Goal: Task Accomplishment & Management: Manage account settings

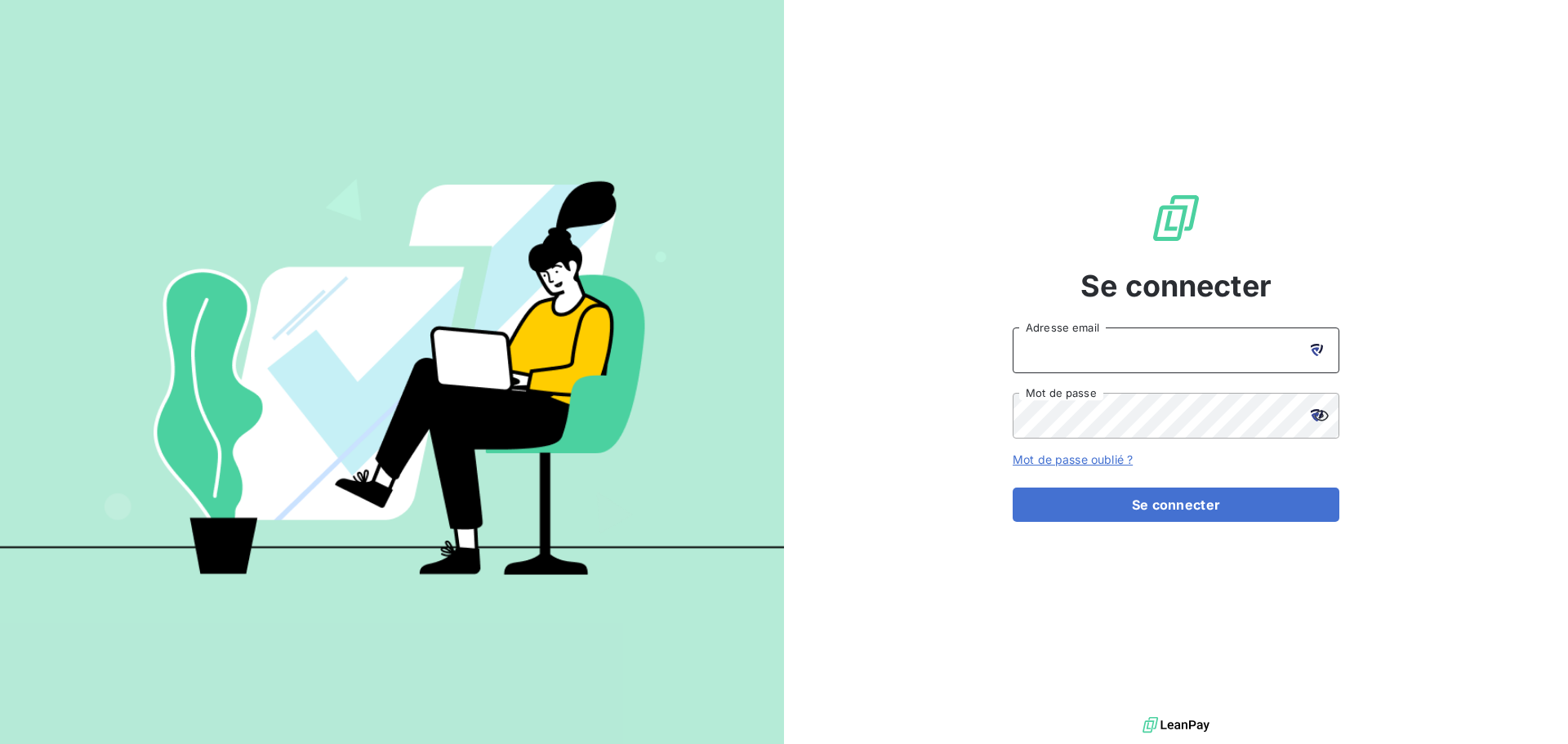
click at [1127, 364] on input "Adresse email" at bounding box center [1176, 350] width 326 height 46
type input "[EMAIL_ADDRESS][DOMAIN_NAME]"
click at [1013, 488] on button "Se connecter" at bounding box center [1176, 504] width 326 height 34
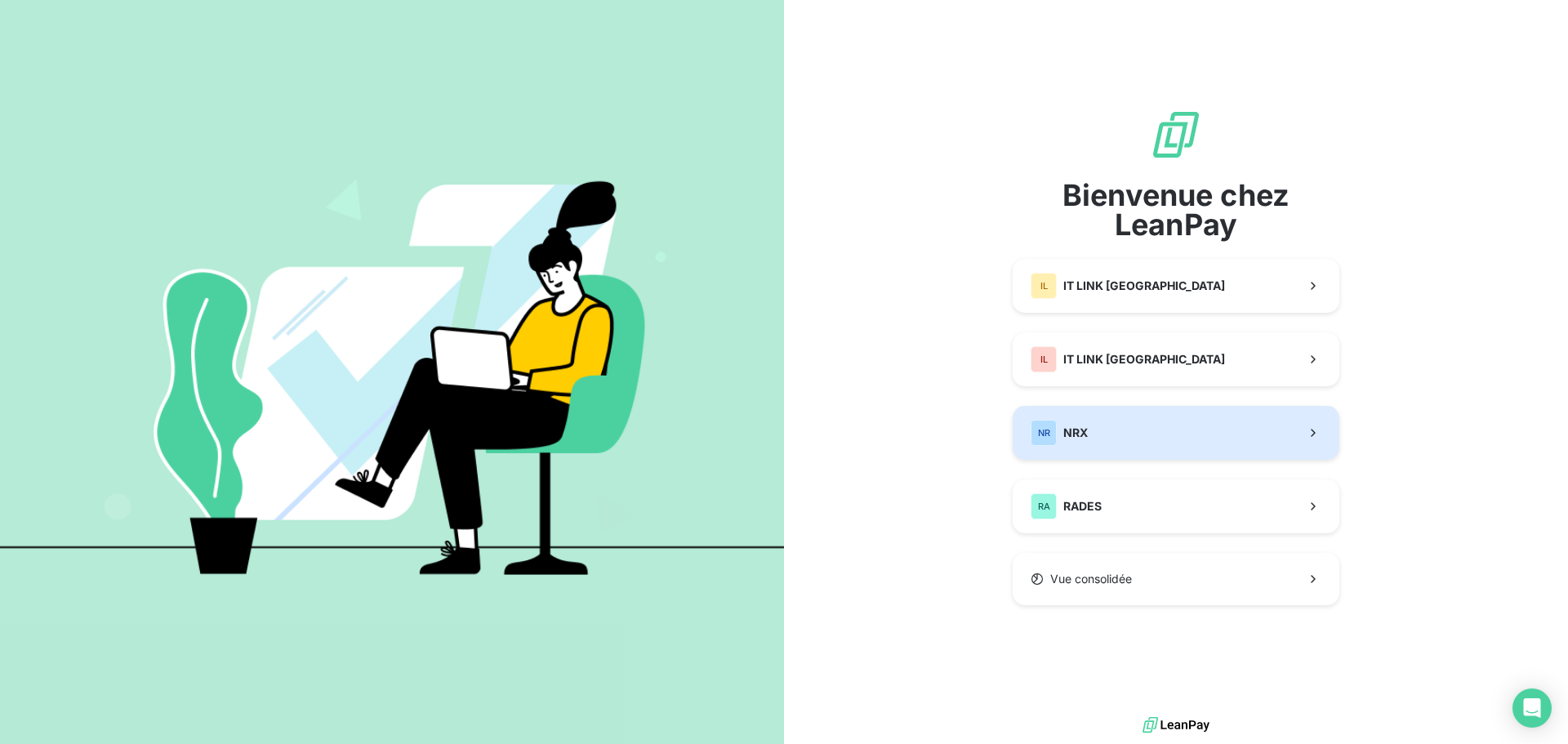
click at [1116, 433] on button "NR NRX" at bounding box center [1176, 433] width 326 height 54
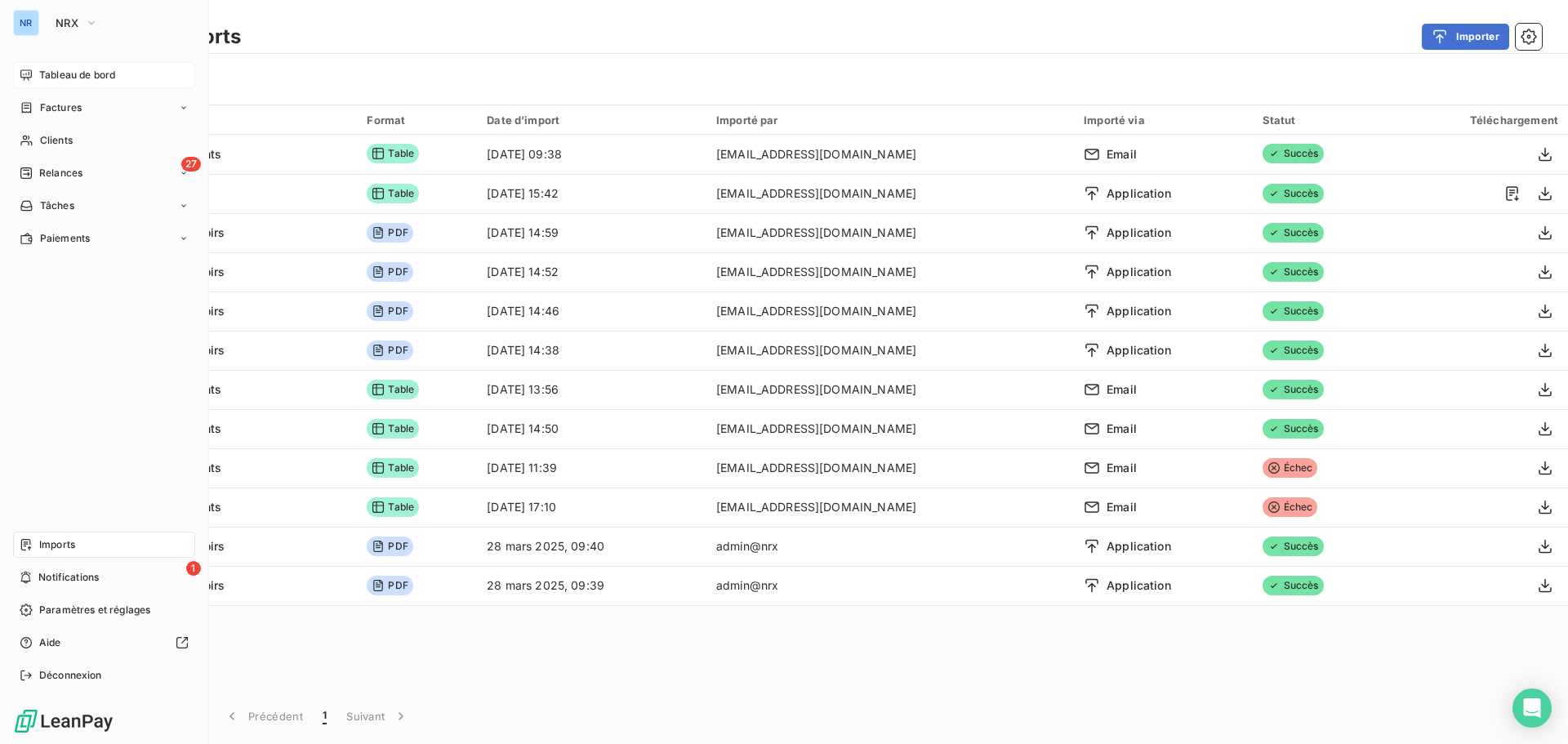
click at [68, 72] on span "Tableau de bord" at bounding box center [77, 75] width 76 height 15
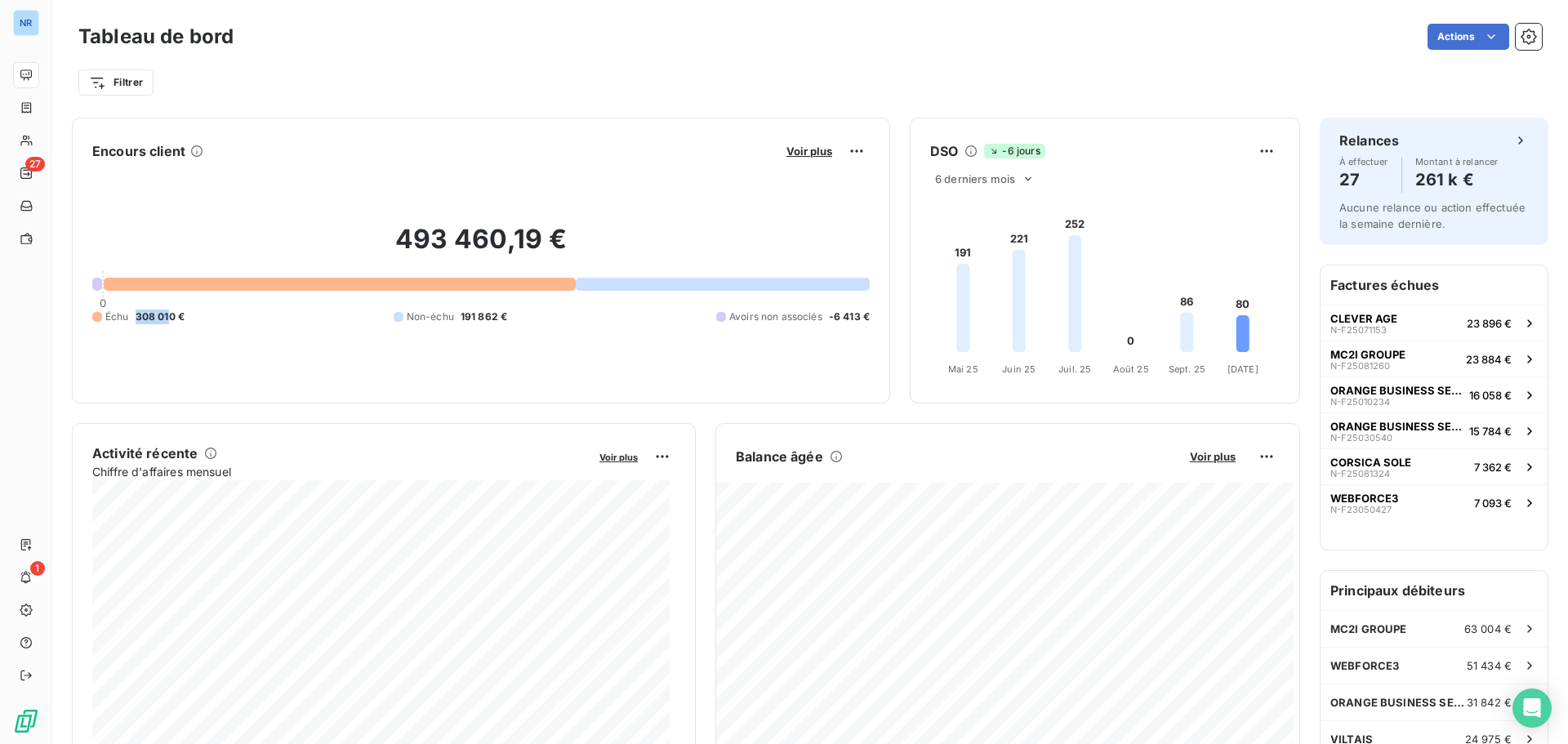
drag, startPoint x: 137, startPoint y: 317, endPoint x: 171, endPoint y: 321, distance: 34.2
click at [171, 321] on span "308 010 €" at bounding box center [159, 317] width 49 height 15
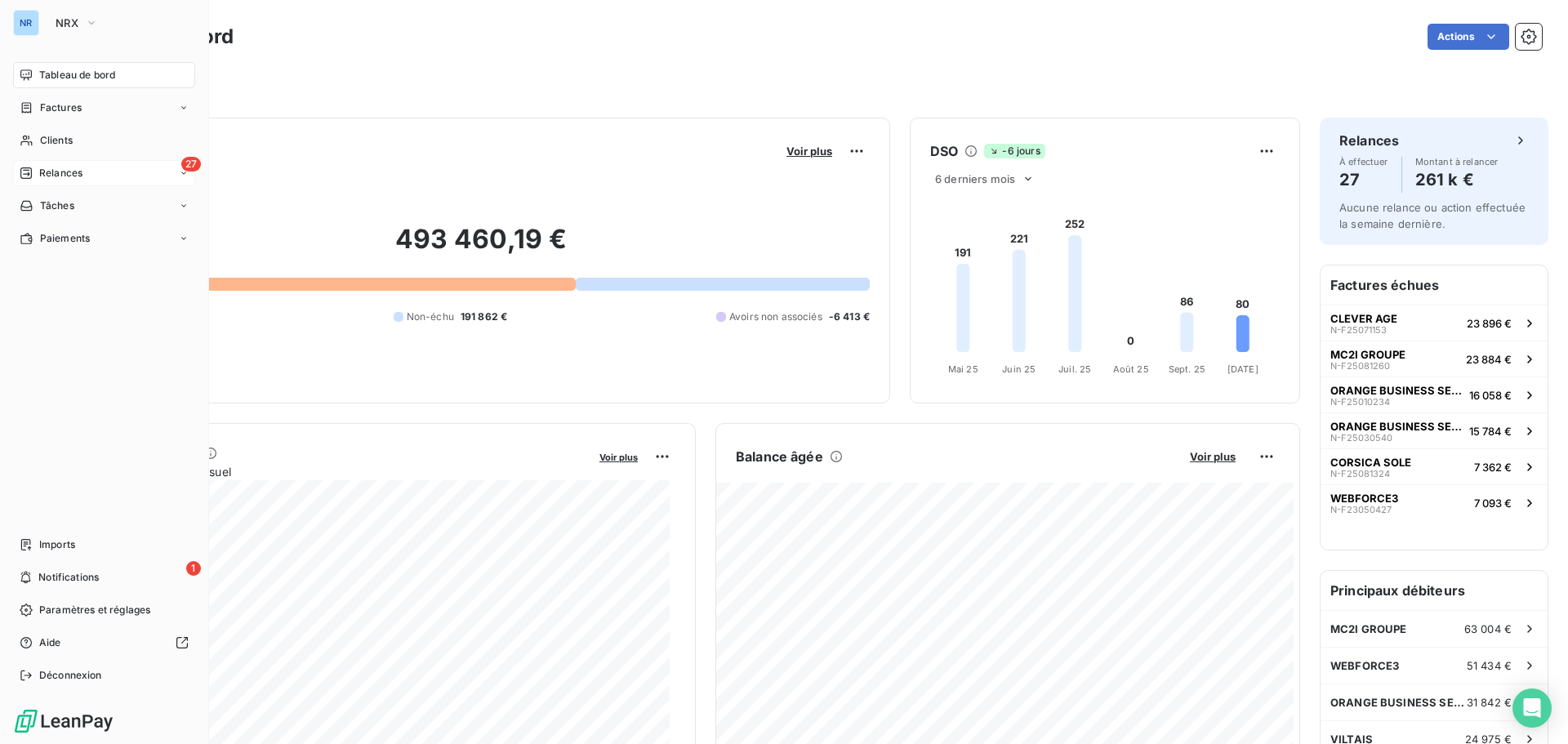
click at [48, 171] on span "Relances" at bounding box center [61, 174] width 43 height 15
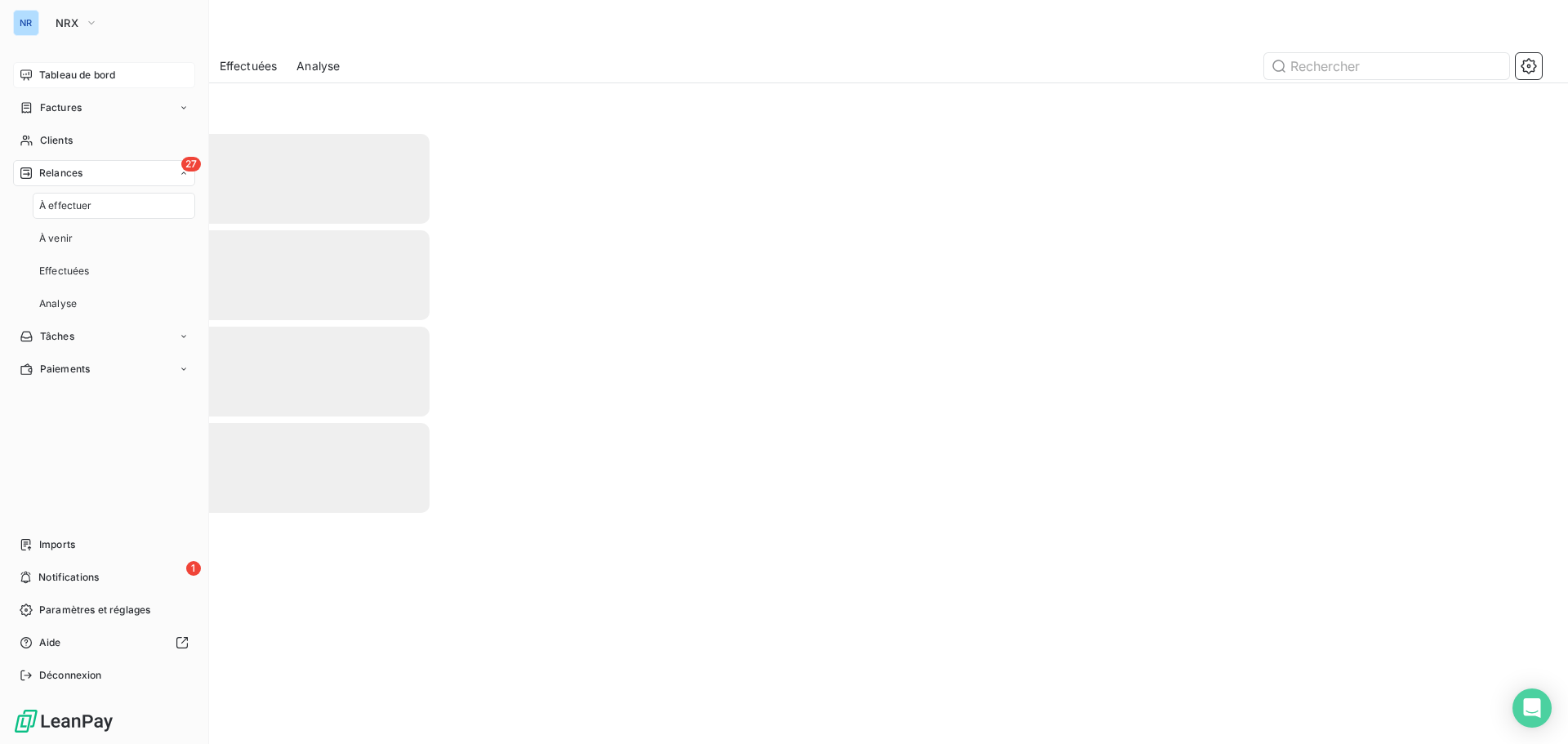
click at [57, 204] on span "À effectuer" at bounding box center [66, 206] width 53 height 15
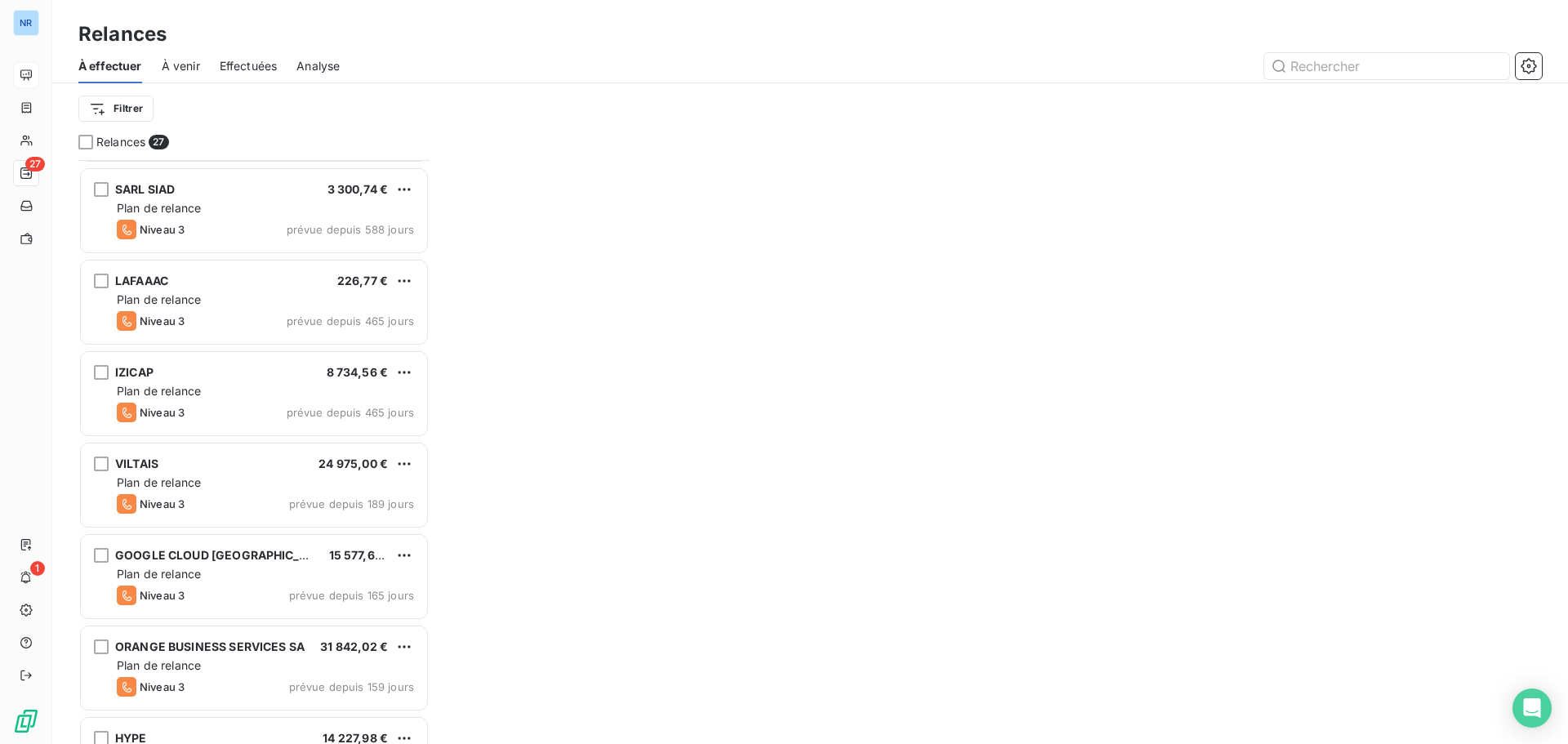
scroll to position [573, 0]
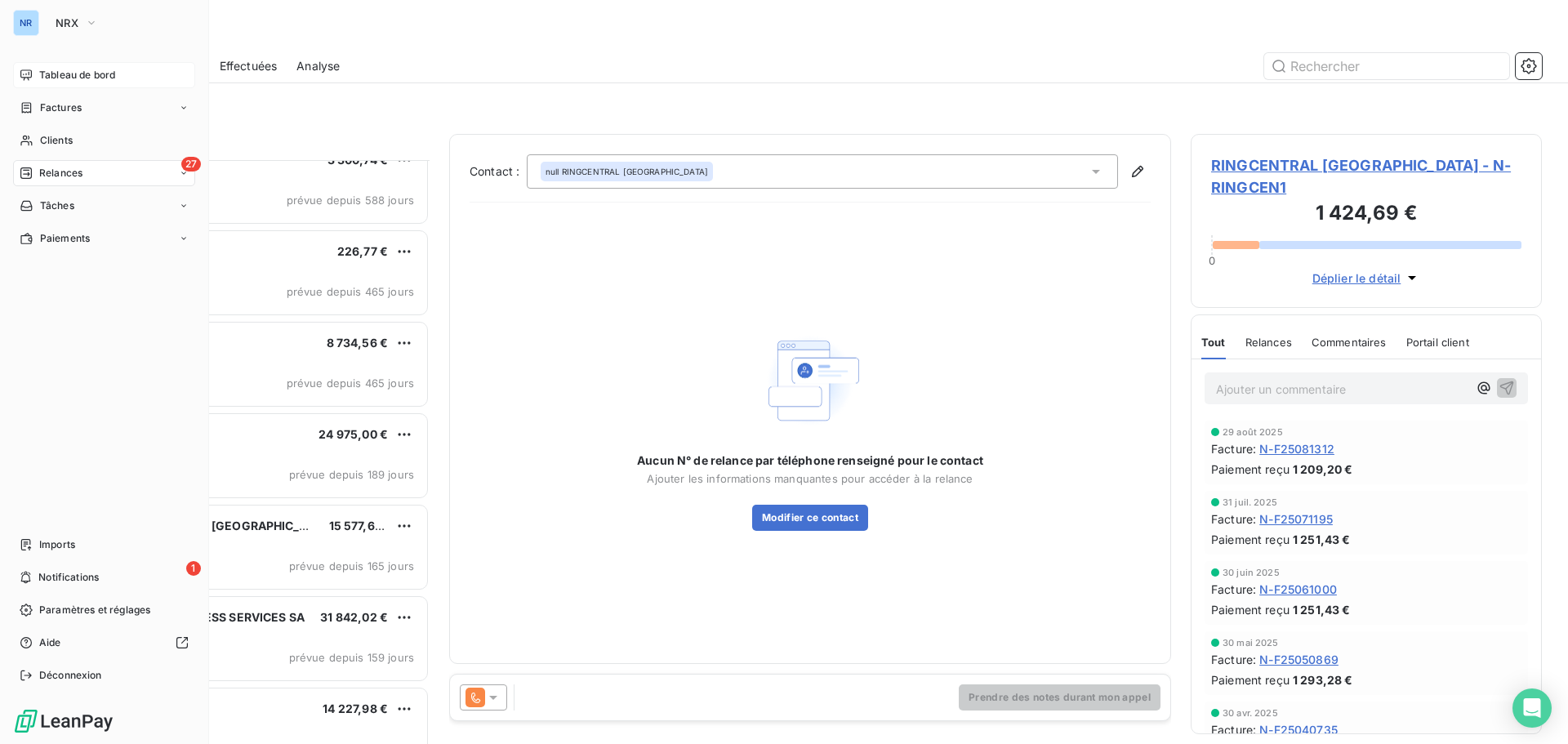
click at [43, 78] on span "Tableau de bord" at bounding box center [77, 75] width 76 height 15
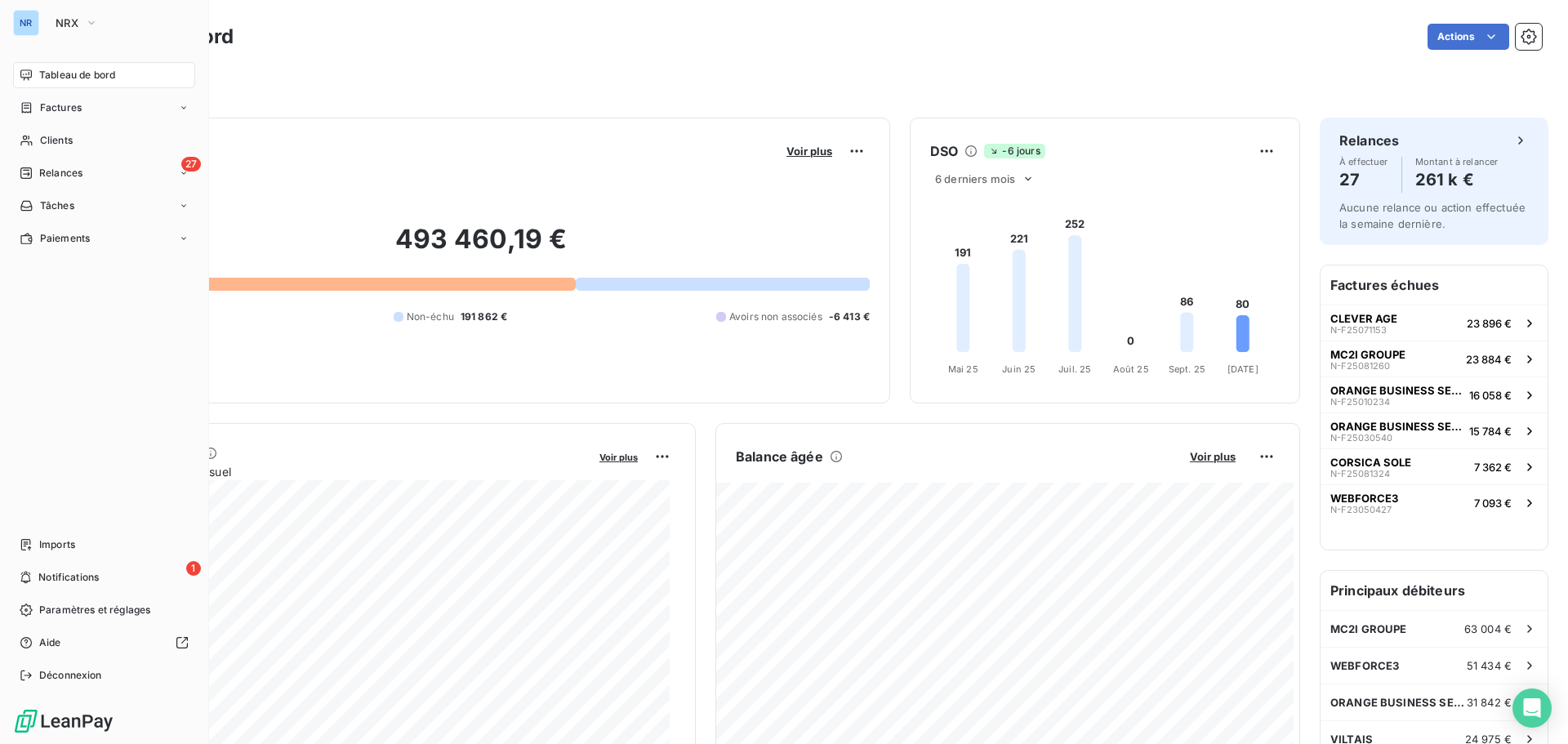
click at [28, 32] on div "NR" at bounding box center [26, 23] width 26 height 26
click at [80, 11] on button "NRX" at bounding box center [77, 23] width 62 height 26
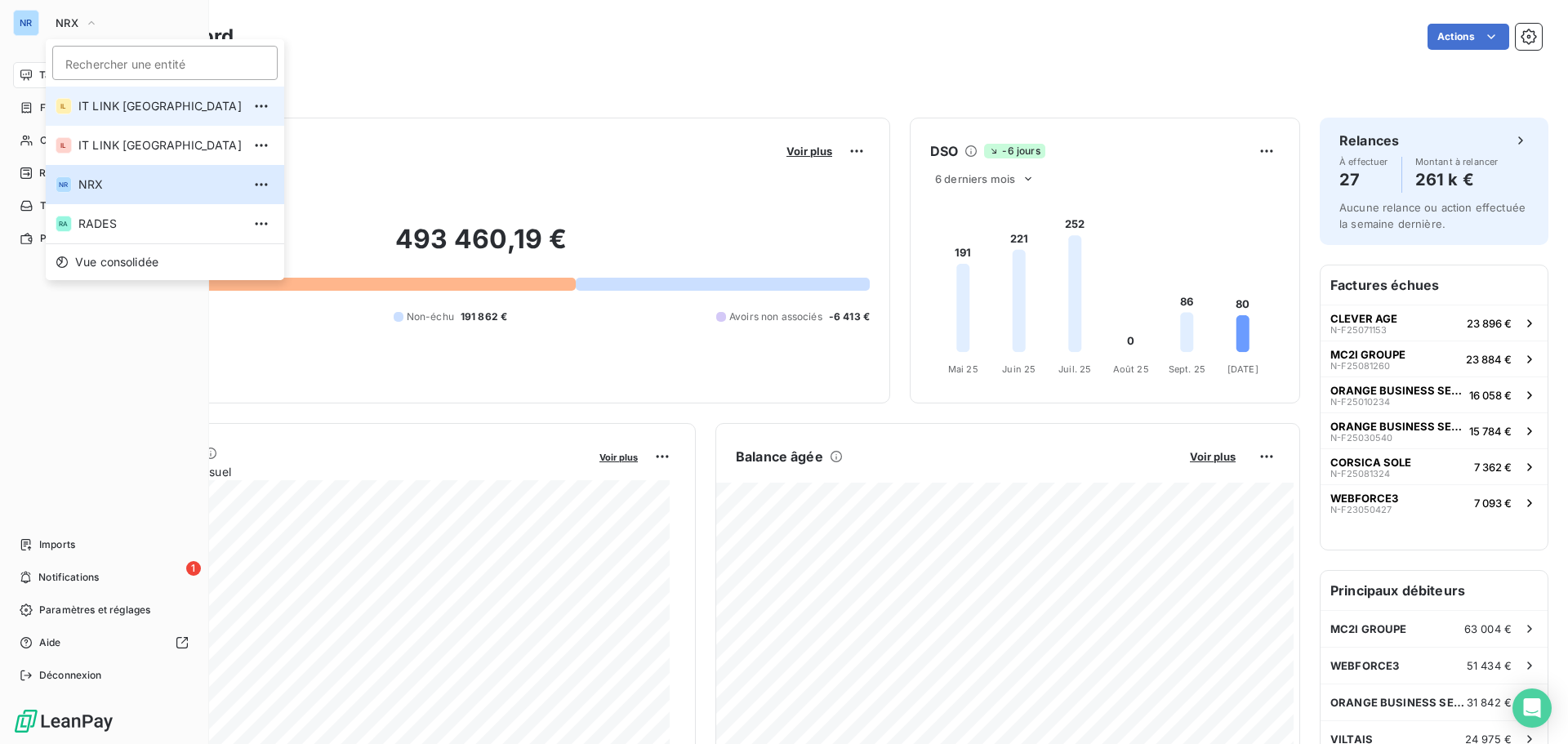
click at [109, 99] on span "IT LINK [GEOGRAPHIC_DATA]" at bounding box center [160, 106] width 164 height 17
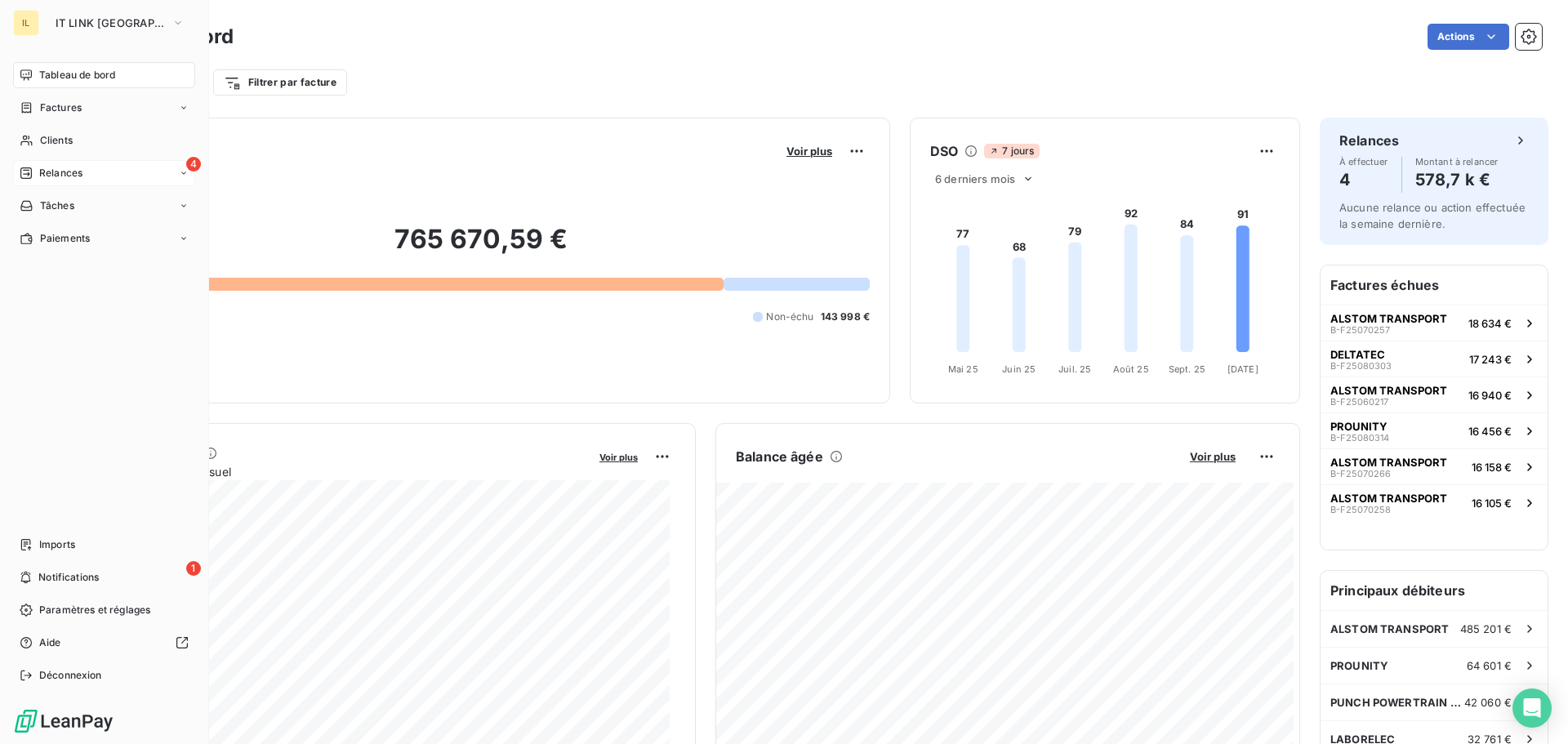
click at [106, 178] on div "4 Relances" at bounding box center [104, 173] width 182 height 26
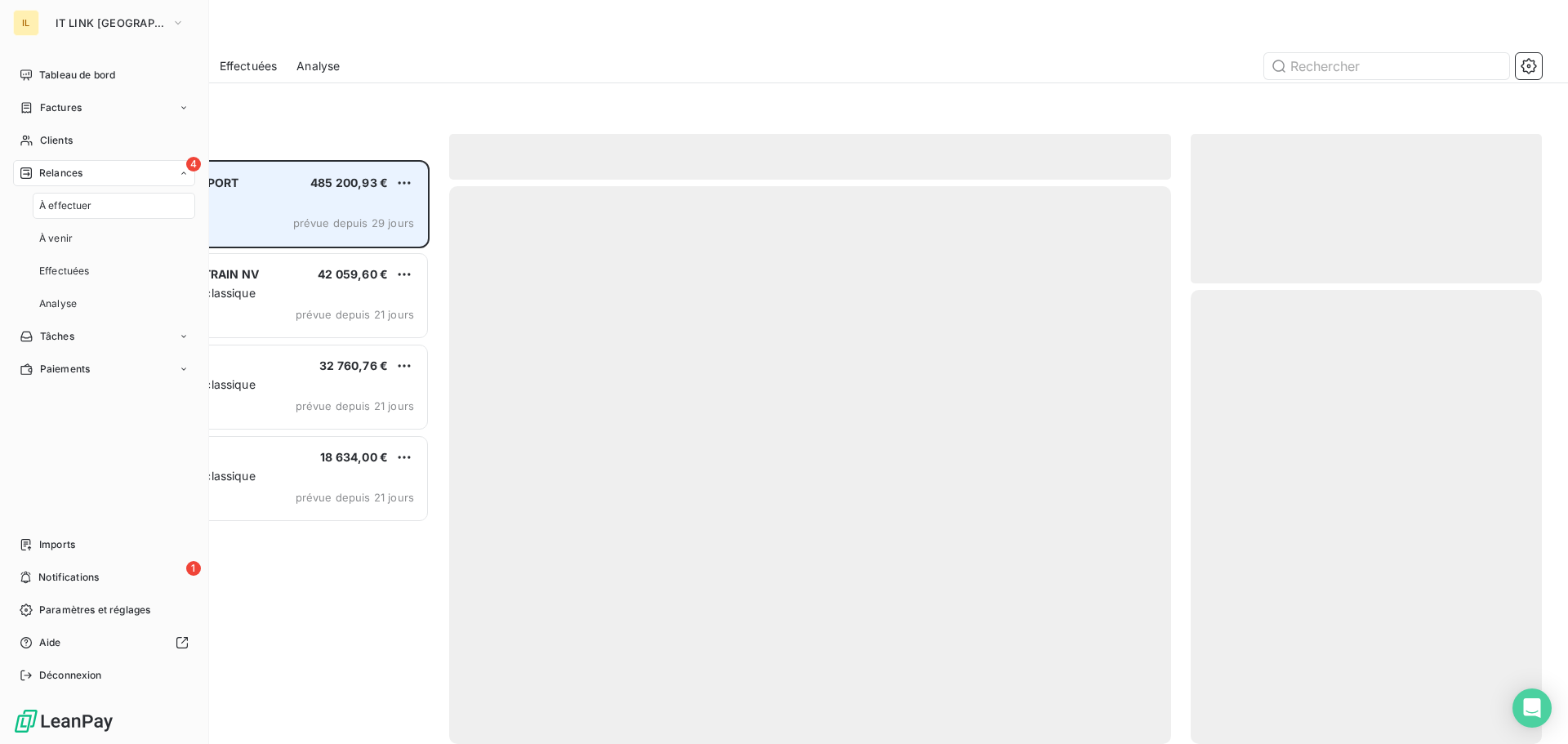
scroll to position [572, 339]
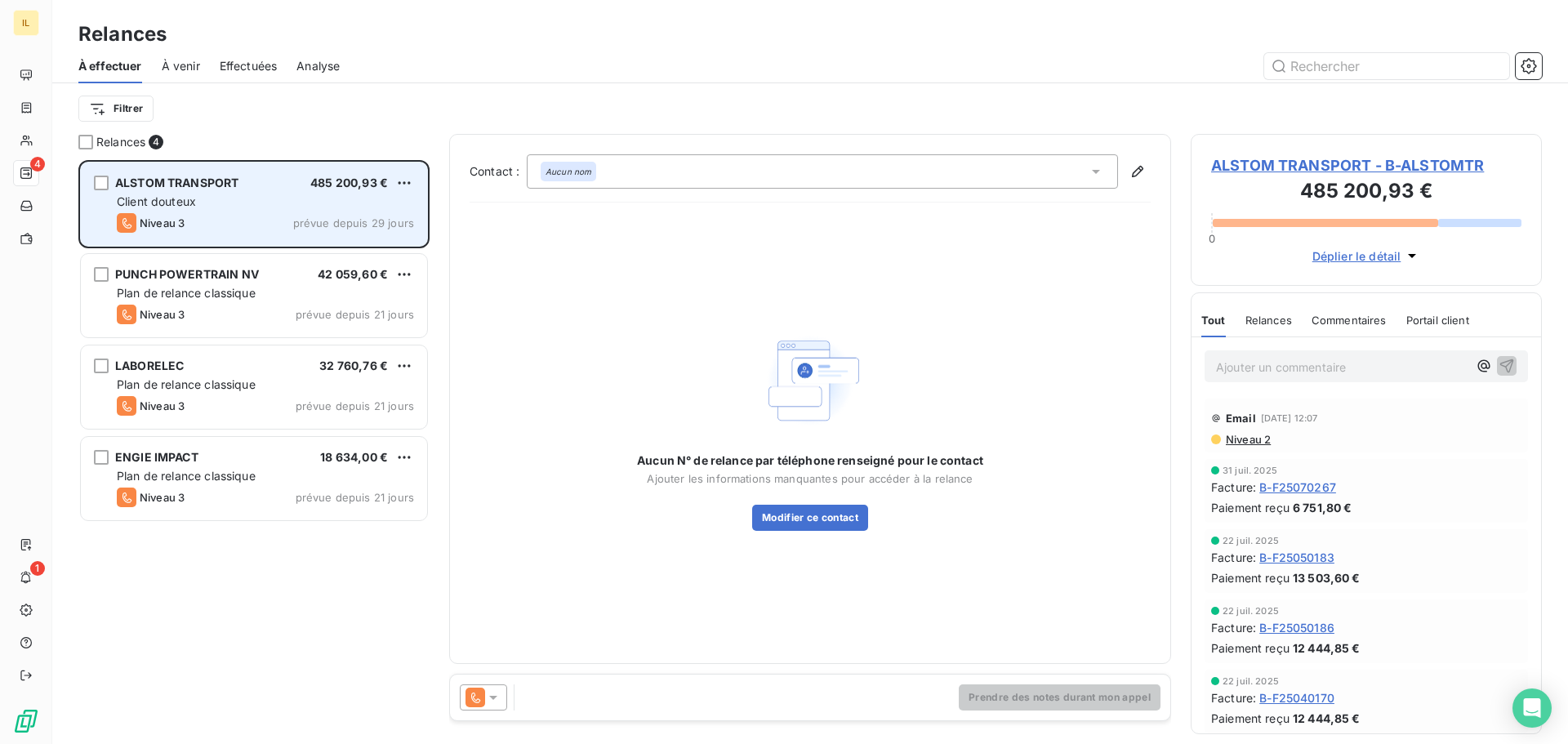
click at [187, 188] on span "ALSTOM TRANSPORT" at bounding box center [177, 182] width 124 height 14
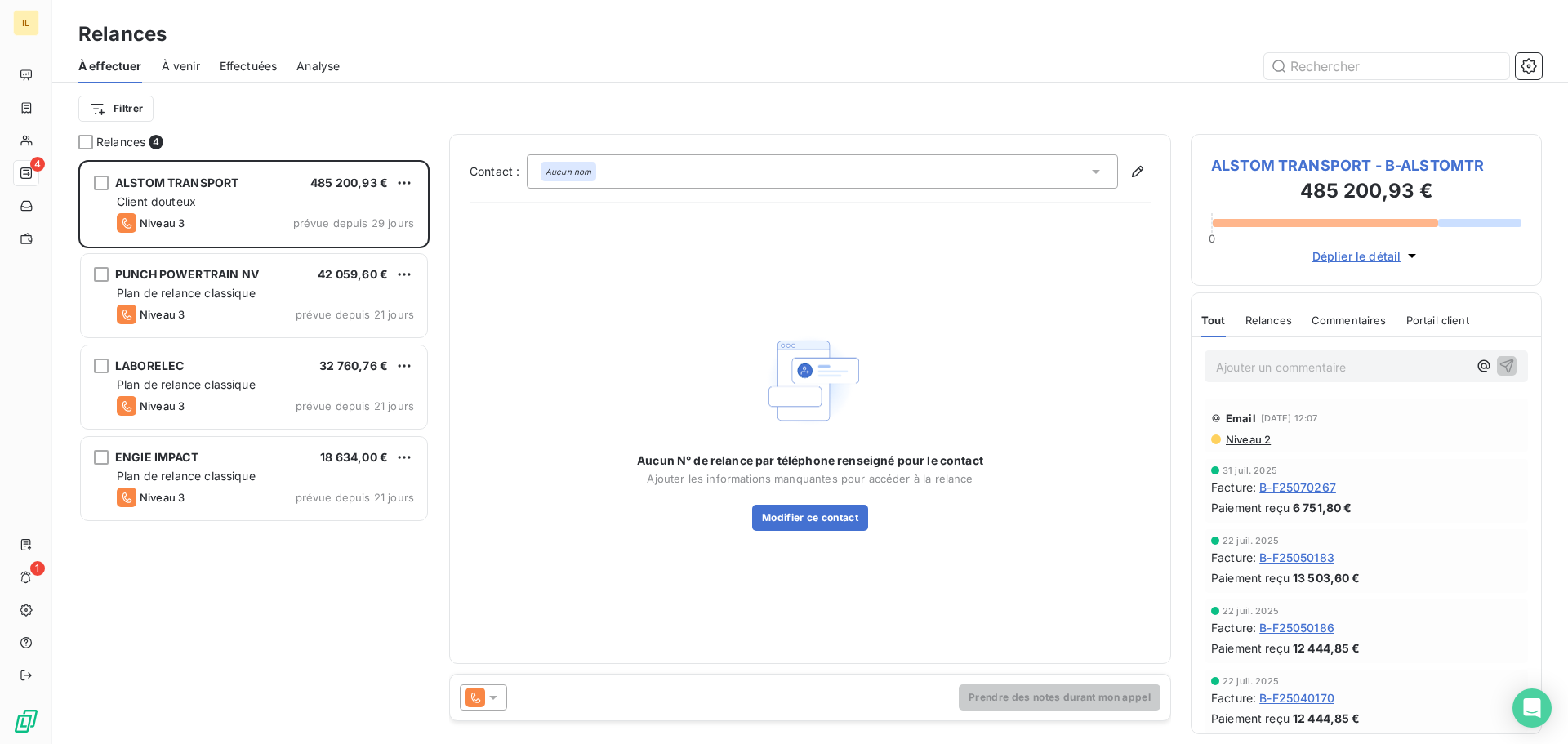
click at [491, 704] on icon at bounding box center [493, 698] width 17 height 17
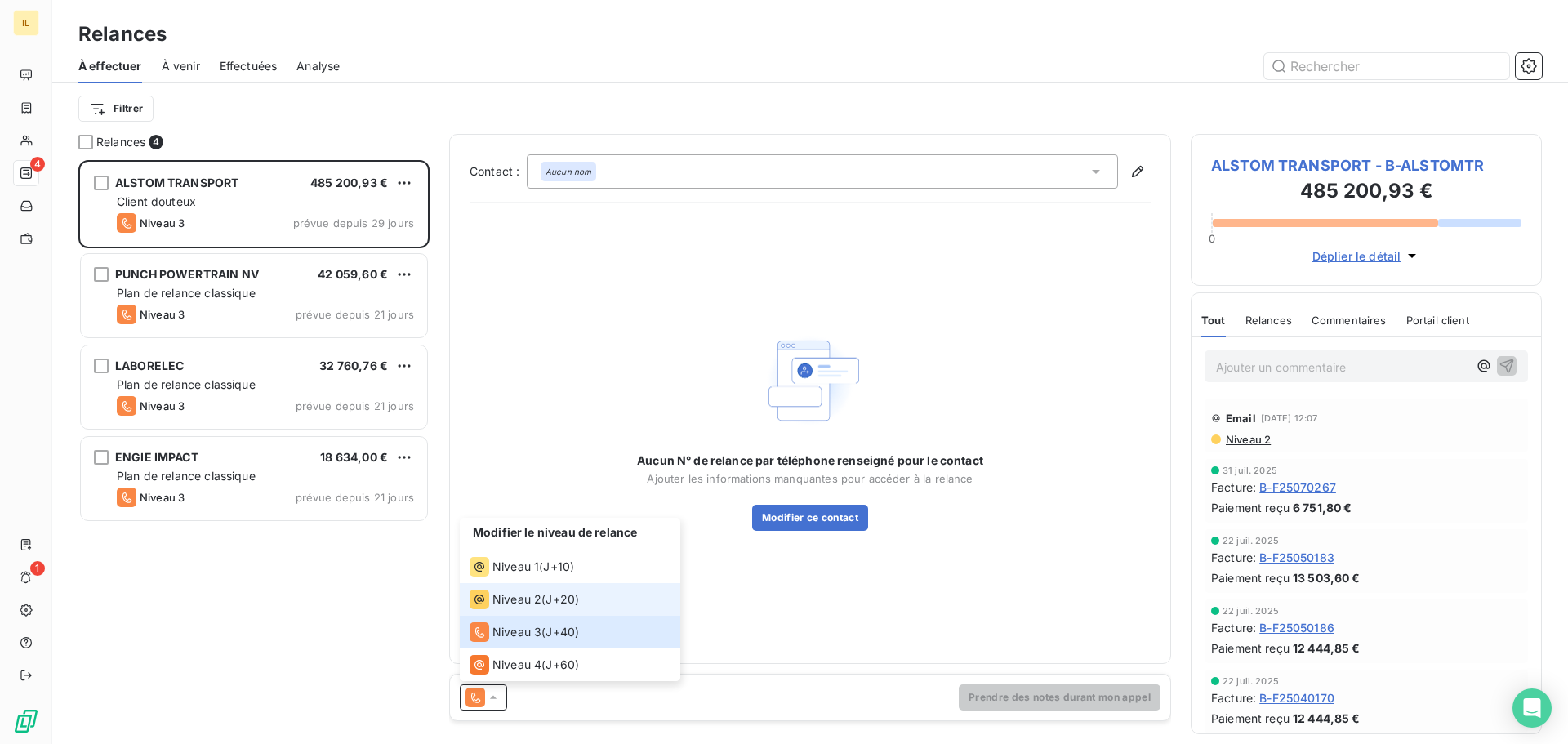
click at [513, 605] on span "Niveau 2" at bounding box center [517, 600] width 49 height 17
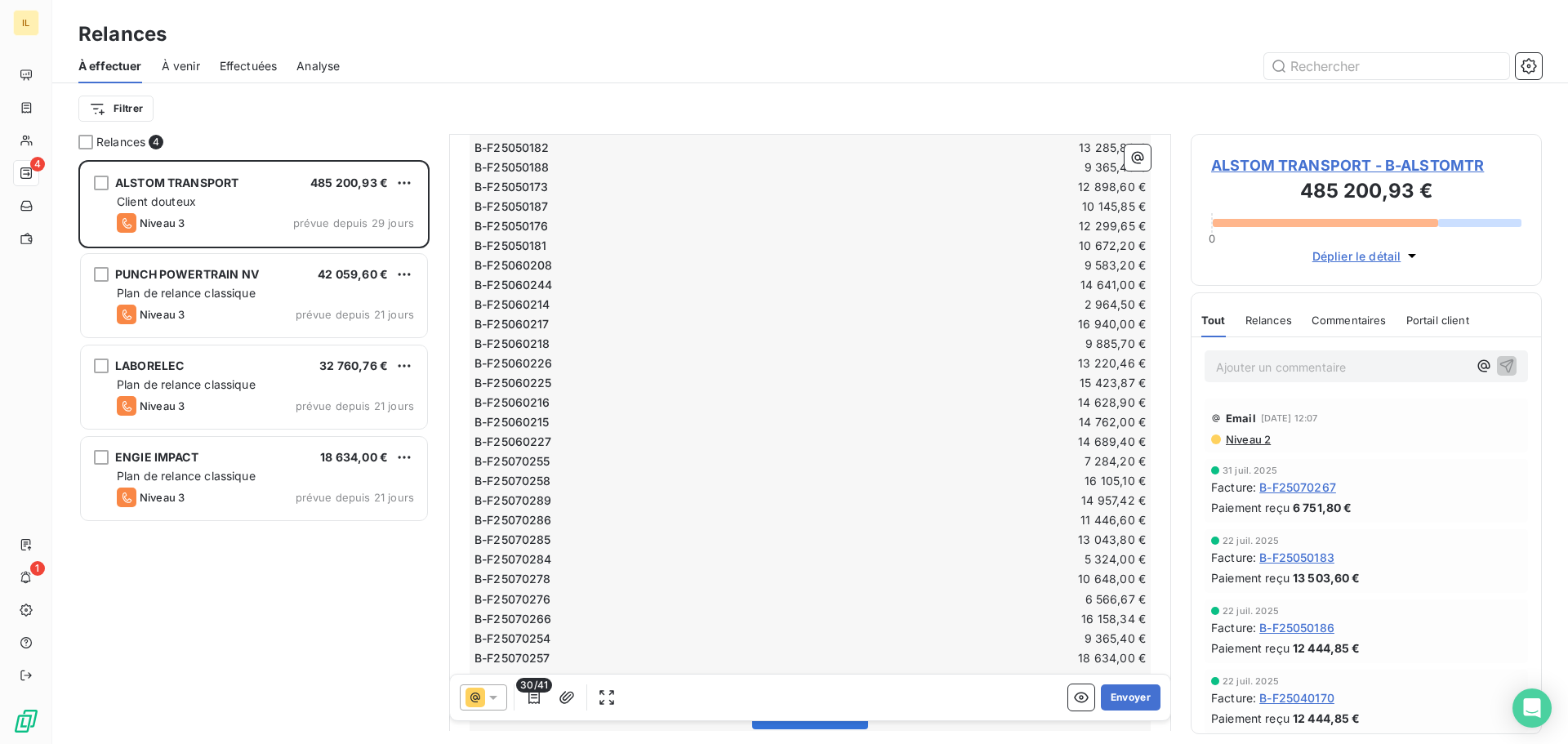
scroll to position [491, 0]
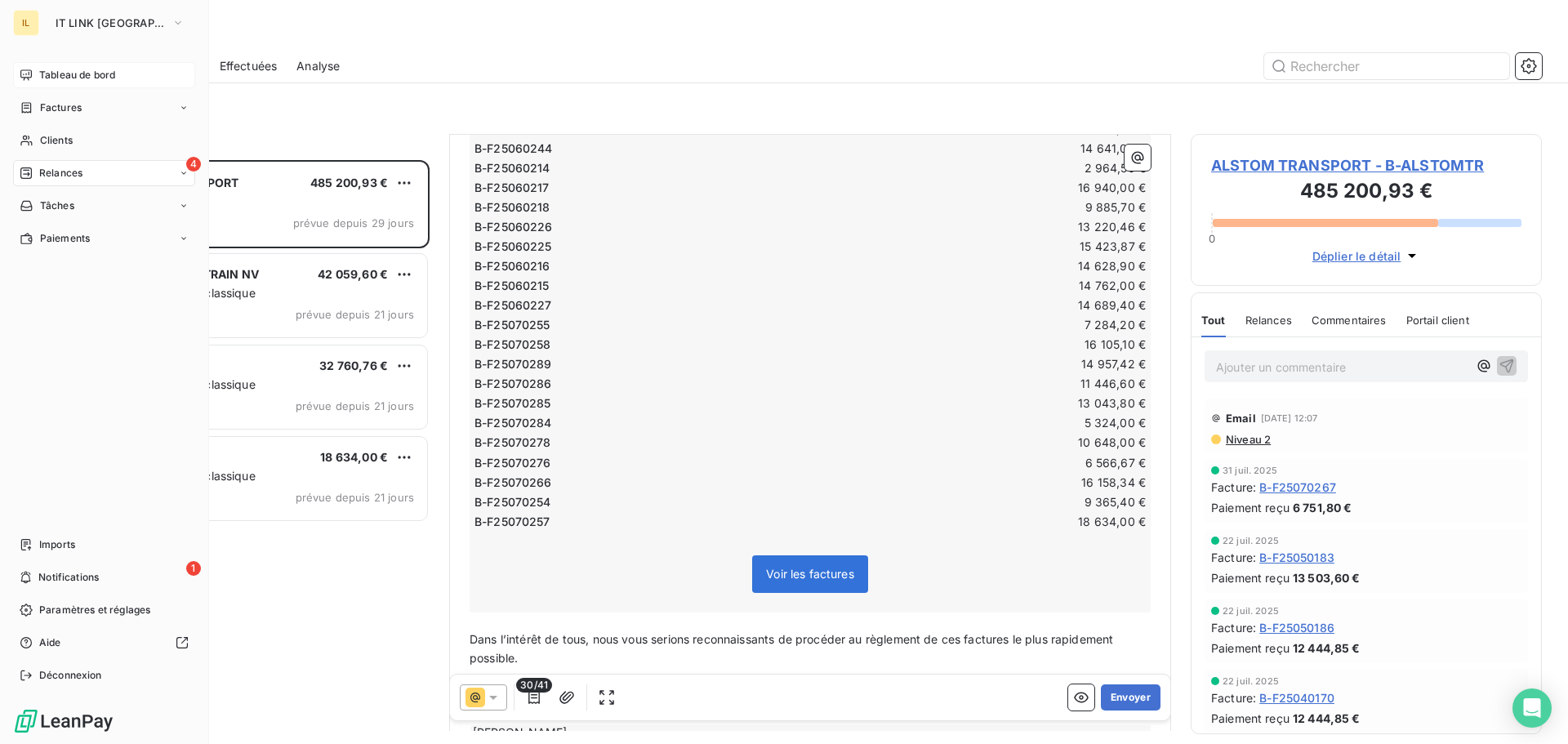
click at [48, 74] on span "Tableau de bord" at bounding box center [77, 75] width 76 height 15
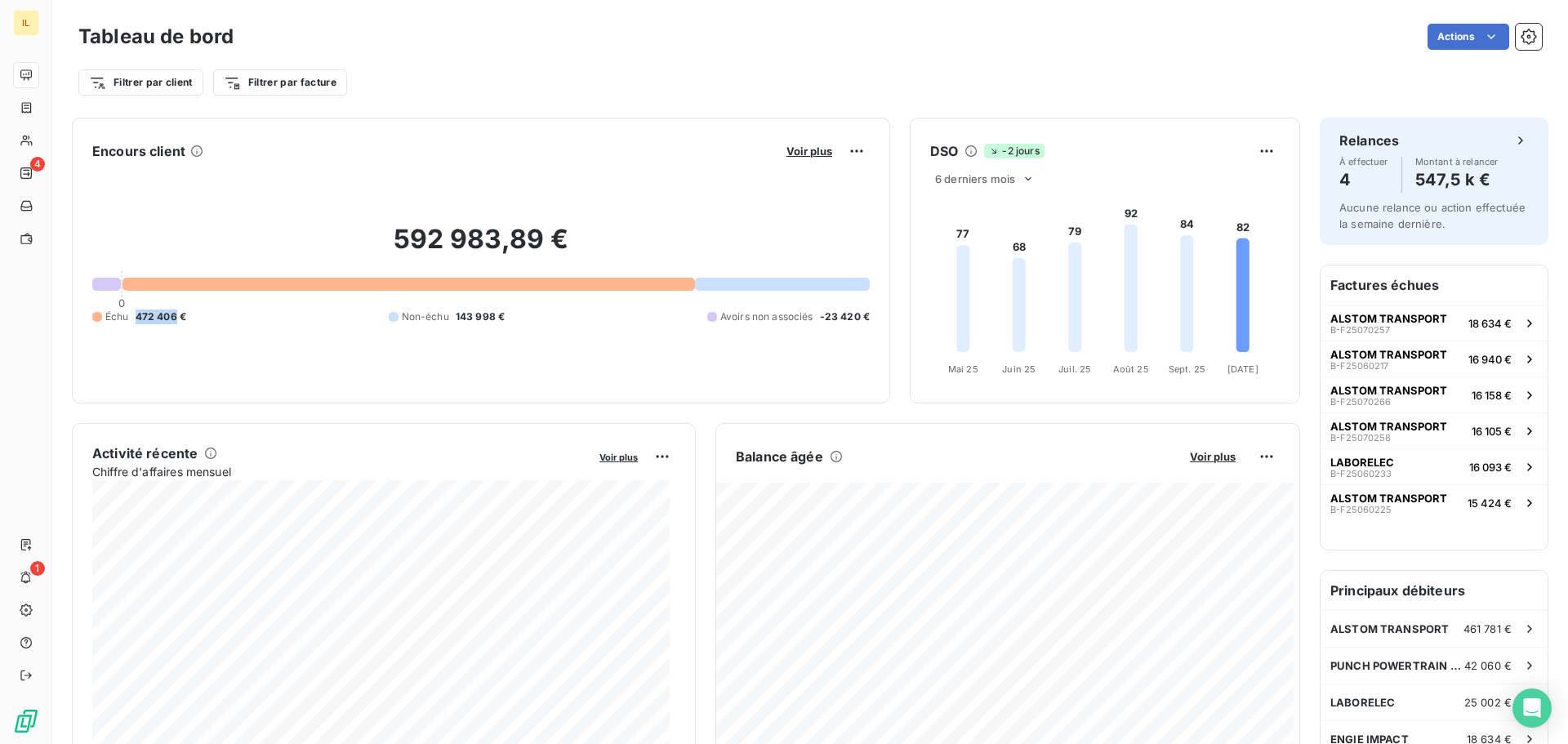
drag, startPoint x: 137, startPoint y: 316, endPoint x: 175, endPoint y: 322, distance: 38.5
click at [175, 322] on span "472 406 €" at bounding box center [160, 317] width 51 height 15
click at [483, 68] on div "Filtrer par client Filtrer par facture" at bounding box center [810, 82] width 1464 height 31
